Goal: Information Seeking & Learning: Find specific fact

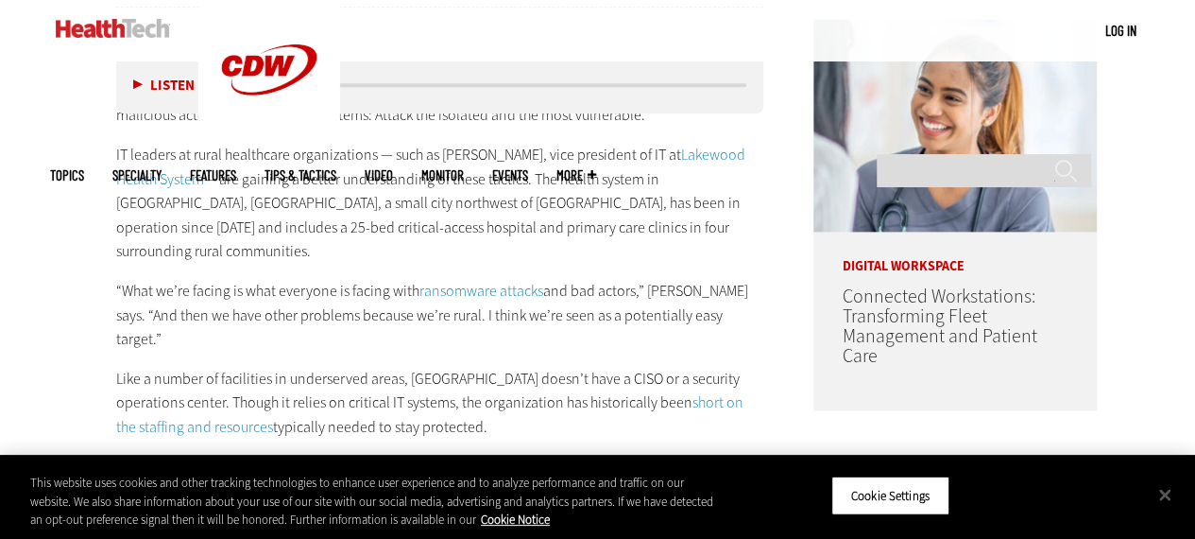
scroll to position [1098, 0]
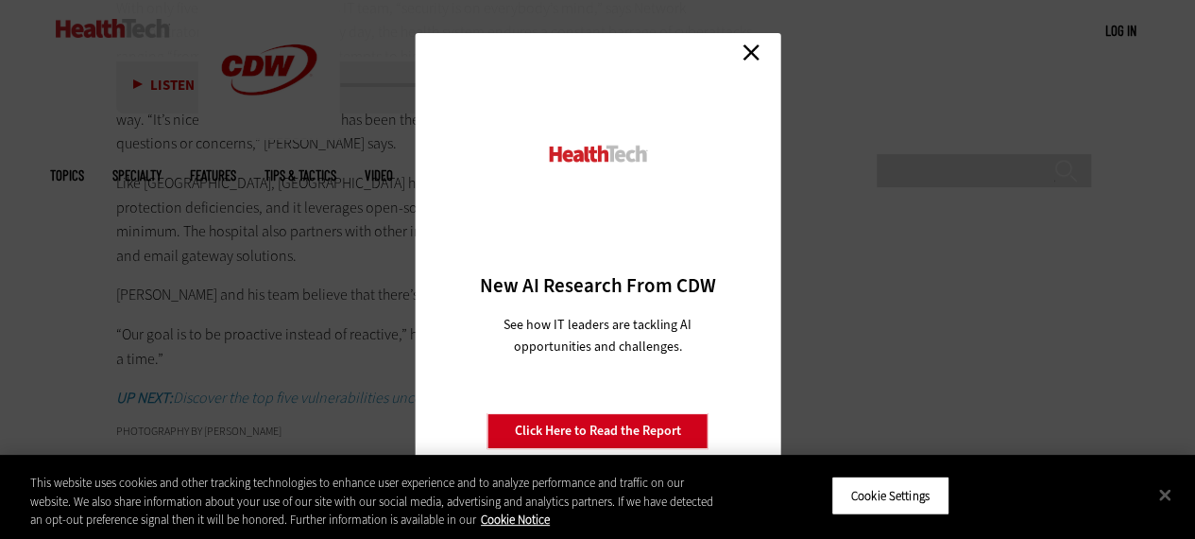
scroll to position [3746, 0]
click at [750, 57] on link "Close" at bounding box center [751, 52] width 28 height 28
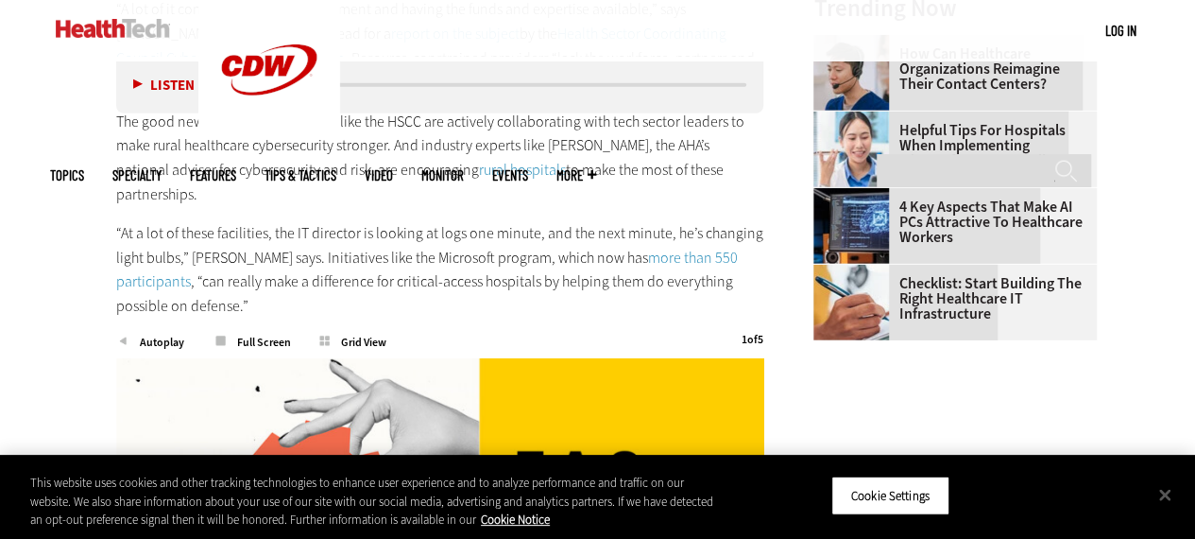
scroll to position [2553, 0]
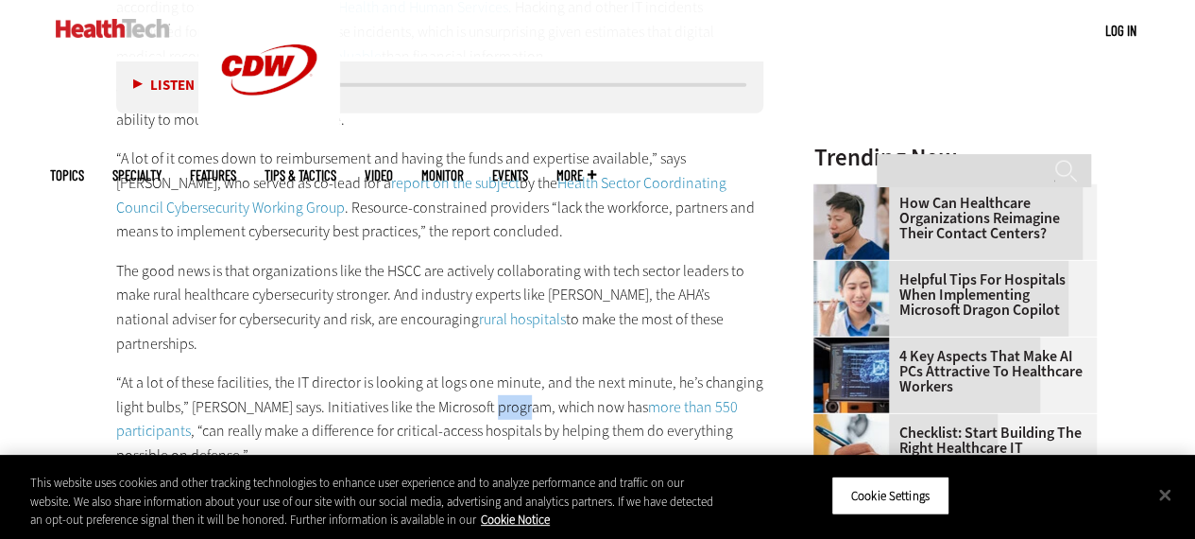
drag, startPoint x: 478, startPoint y: 336, endPoint x: 514, endPoint y: 325, distance: 37.7
click at [514, 370] on p "“At a lot of these facilities, the IT director is looking at logs one minute, a…" at bounding box center [440, 418] width 648 height 96
click at [353, 370] on p "“At a lot of these facilities, the IT director is looking at logs one minute, a…" at bounding box center [440, 418] width 648 height 96
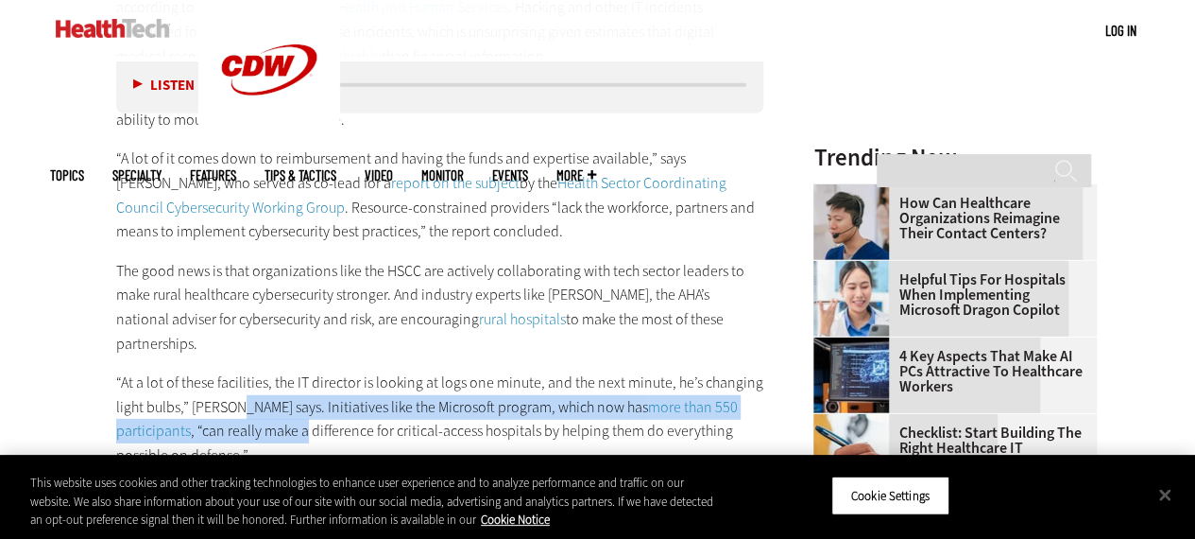
drag, startPoint x: 224, startPoint y: 365, endPoint x: 232, endPoint y: 343, distance: 23.3
click at [232, 370] on p "“At a lot of these facilities, the IT director is looking at logs one minute, a…" at bounding box center [440, 418] width 648 height 96
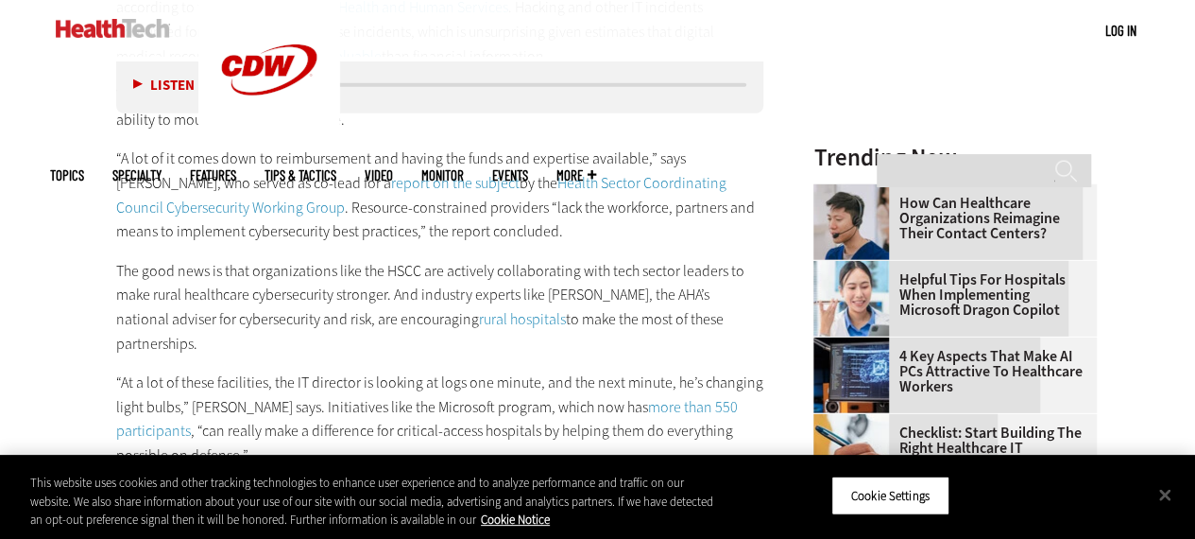
click at [295, 370] on p "“At a lot of these facilities, the IT director is looking at logs one minute, a…" at bounding box center [440, 418] width 648 height 96
drag, startPoint x: 261, startPoint y: 329, endPoint x: 170, endPoint y: 331, distance: 90.7
click at [170, 370] on p "“At a lot of these facilities, the IT director is looking at logs one minute, a…" at bounding box center [440, 418] width 648 height 96
click at [240, 370] on p "“At a lot of these facilities, the IT director is looking at logs one minute, a…" at bounding box center [440, 418] width 648 height 96
click at [416, 370] on p "“At a lot of these facilities, the IT director is looking at logs one minute, a…" at bounding box center [440, 418] width 648 height 96
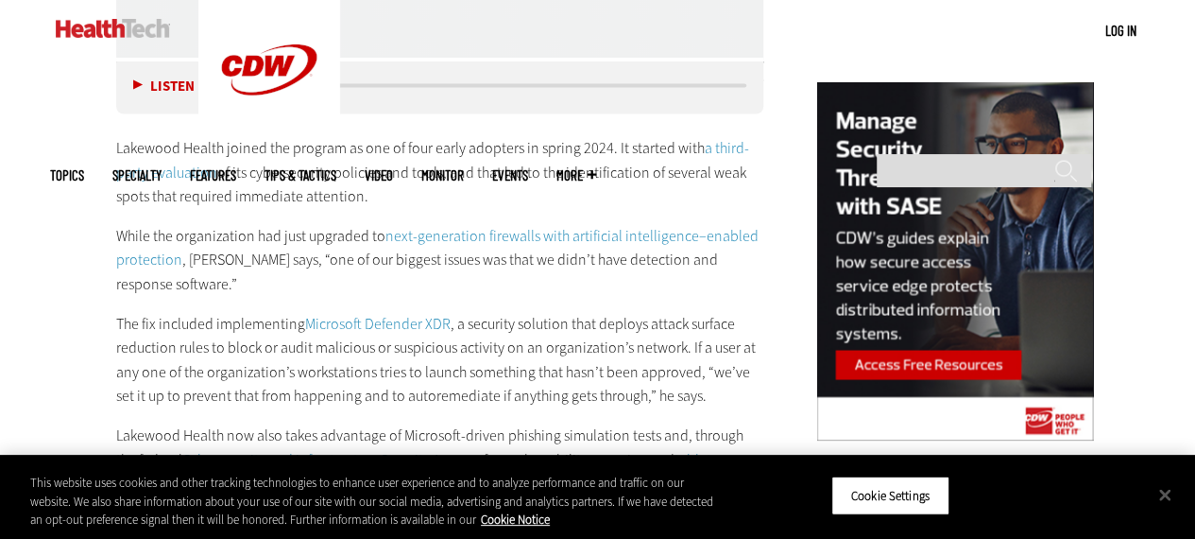
scroll to position [1227, 0]
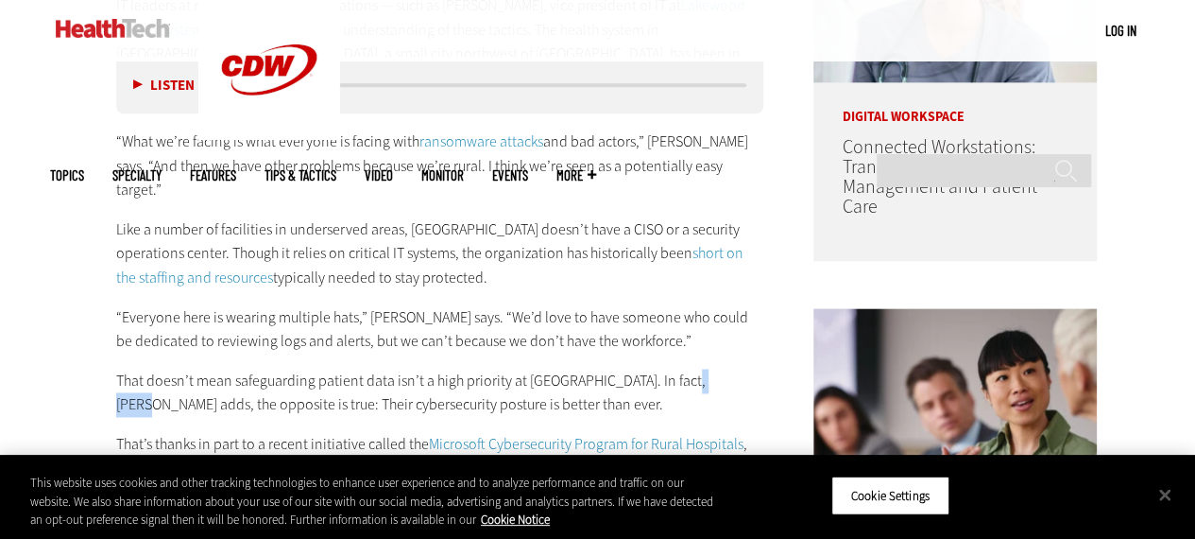
drag, startPoint x: 680, startPoint y: 330, endPoint x: 726, endPoint y: 334, distance: 45.5
click at [726, 369] on p "That doesn’t mean safeguarding patient data isn’t a high priority at [GEOGRAPHI…" at bounding box center [440, 393] width 648 height 48
copy p "[PERSON_NAME]"
click at [586, 305] on p "“Everyone here is wearing multiple hats,” [PERSON_NAME] says. “We’d love to hav…" at bounding box center [440, 329] width 648 height 48
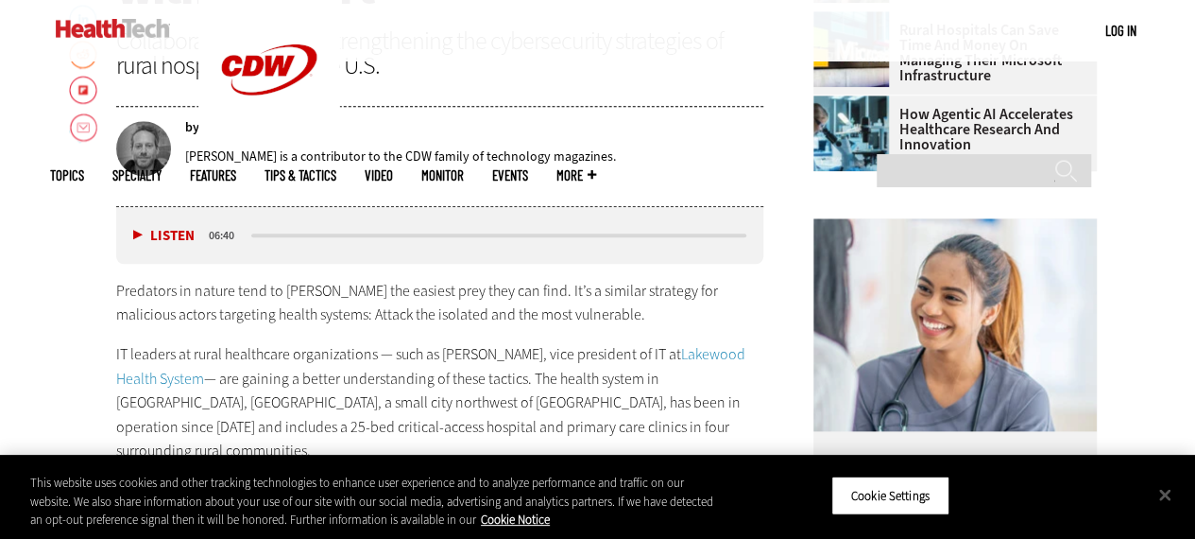
scroll to position [898, 0]
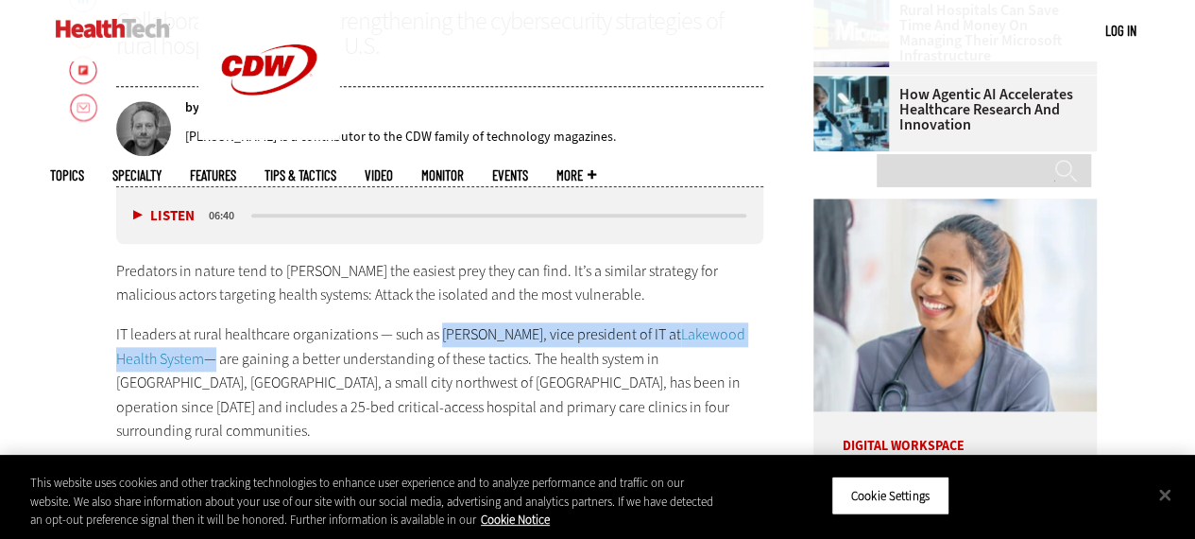
drag, startPoint x: 440, startPoint y: 339, endPoint x: 162, endPoint y: 351, distance: 279.0
click at [162, 351] on p "IT leaders at rural healthcare organizations — such as [PERSON_NAME], vice pres…" at bounding box center [440, 382] width 648 height 121
copy p "[PERSON_NAME], vice president of IT at Lakewood Health System"
